Goal: Register for event/course

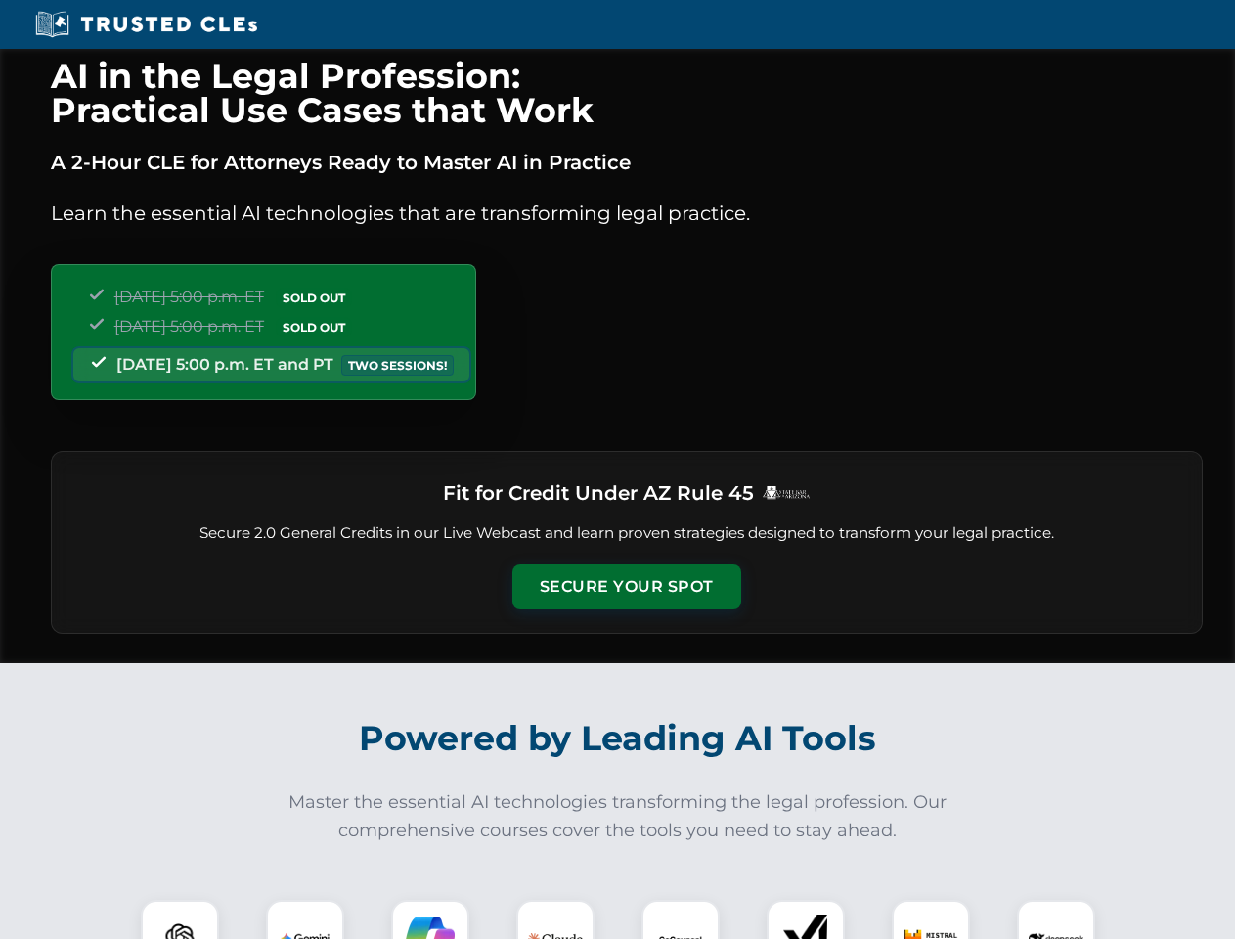
click at [626, 587] on button "Secure Your Spot" at bounding box center [626, 586] width 229 height 45
click at [180, 919] on img at bounding box center [180, 938] width 57 height 57
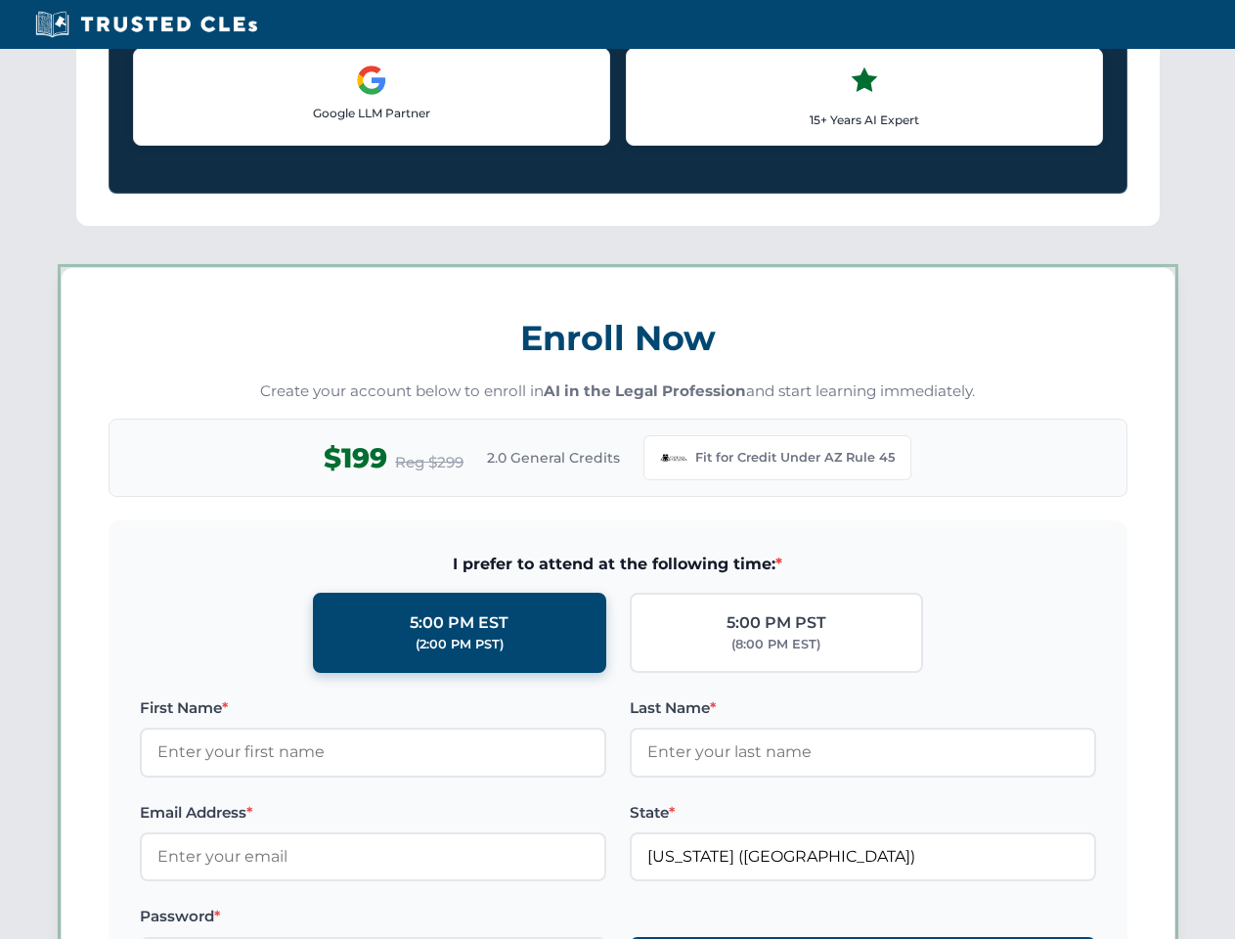
click at [430, 919] on label "Password *" at bounding box center [373, 915] width 466 height 23
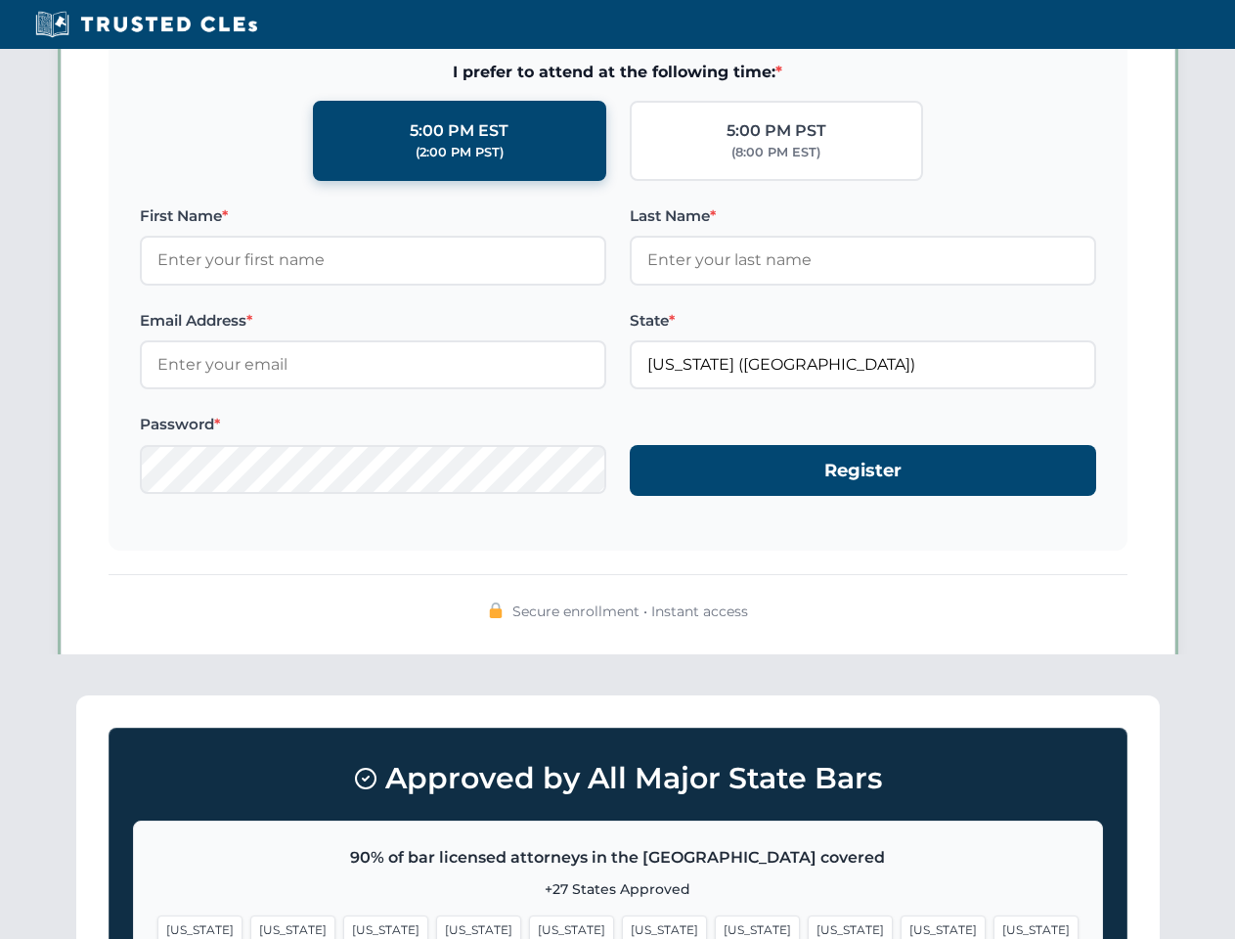
click at [900, 919] on span "[US_STATE]" at bounding box center [942, 929] width 85 height 28
